Goal: Find specific page/section: Find specific page/section

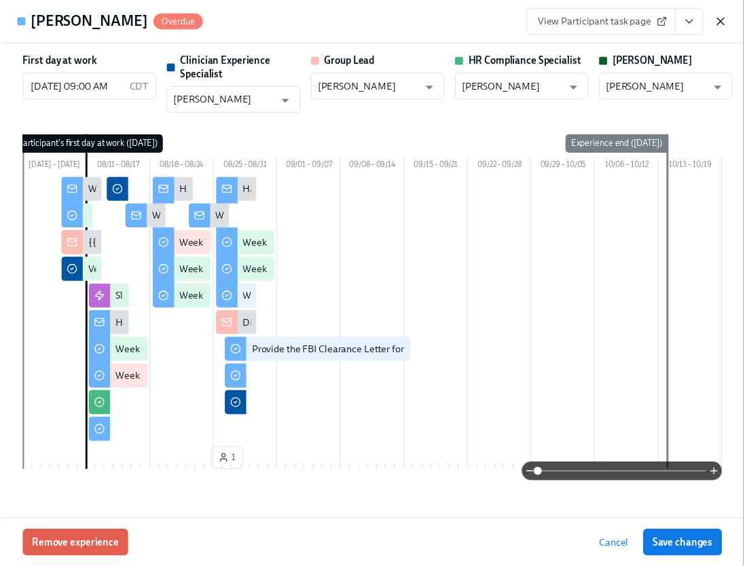
scroll to position [992, 0]
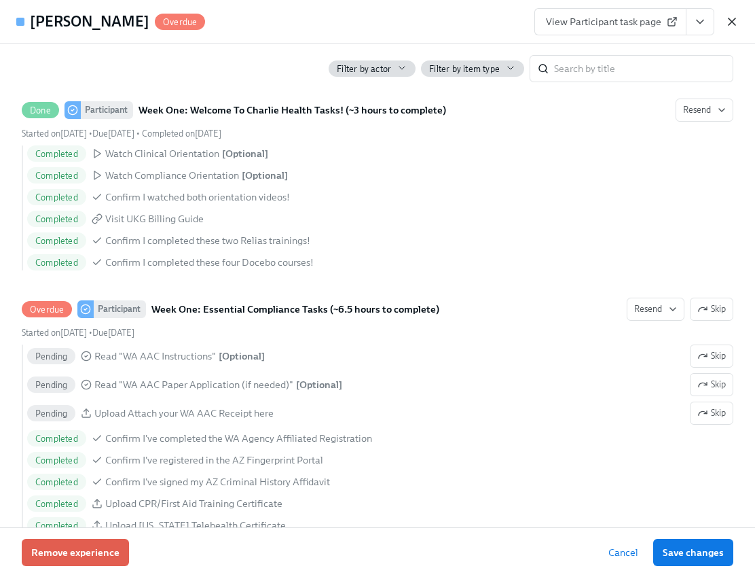
click at [731, 21] on icon "button" at bounding box center [732, 21] width 7 height 7
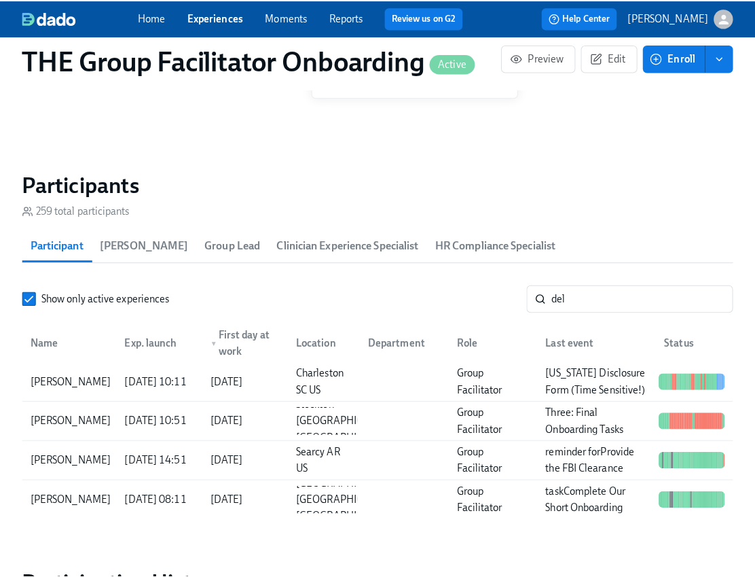
scroll to position [0, 22896]
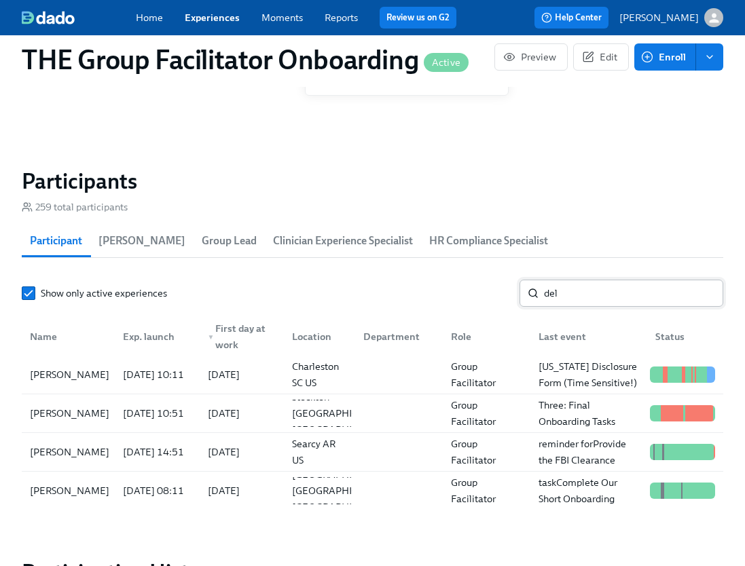
click at [586, 291] on input "del" at bounding box center [633, 293] width 179 height 27
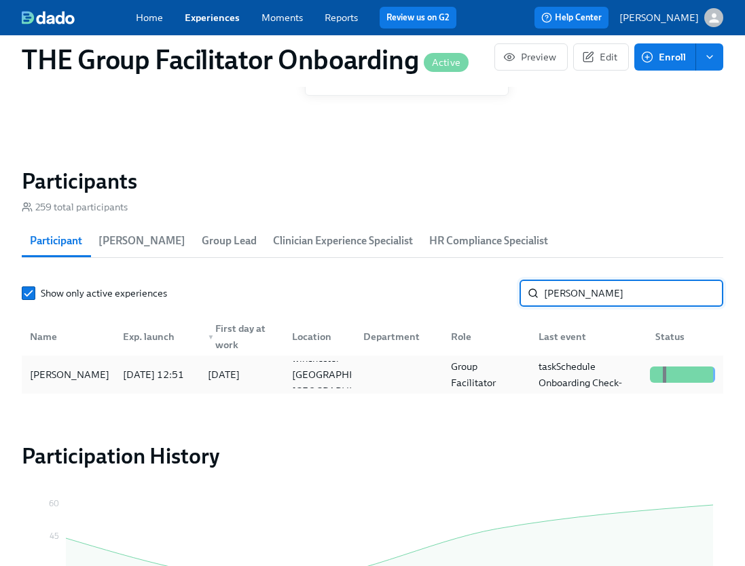
type input "[PERSON_NAME]"
click at [101, 381] on div "[PERSON_NAME]" at bounding box center [68, 374] width 88 height 27
